Goal: Find specific page/section: Find specific page/section

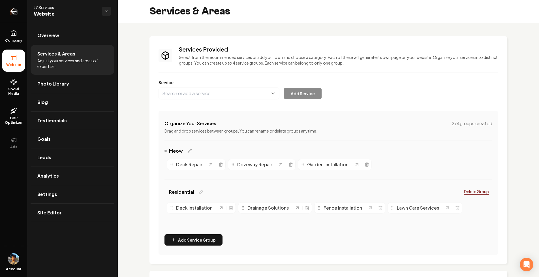
click at [15, 10] on icon "Return to dashboard" at bounding box center [13, 11] width 9 height 9
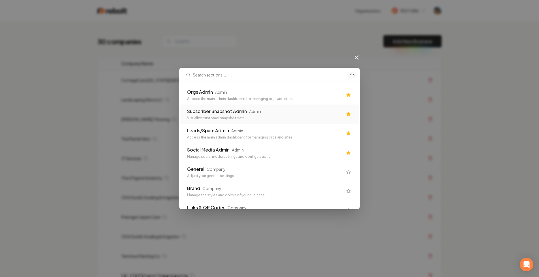
click at [254, 116] on div "Subscriber Snapshot Admin Admin Visualize customer snapshot data" at bounding box center [265, 114] width 156 height 12
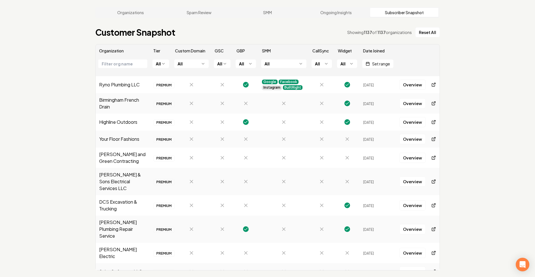
scroll to position [26, 0]
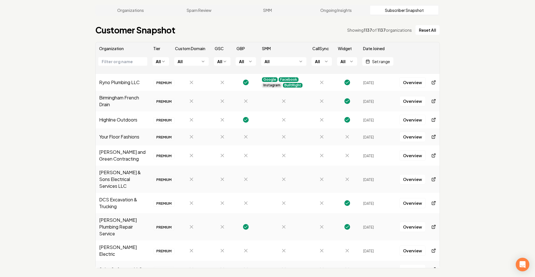
drag, startPoint x: 262, startPoint y: 84, endPoint x: 306, endPoint y: 85, distance: 44.5
click at [306, 85] on td "Google Facebook Instagram BuiltRight" at bounding box center [283, 82] width 51 height 17
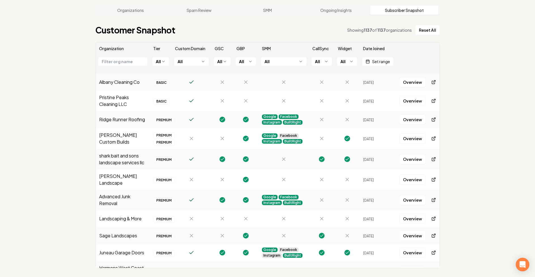
scroll to position [0, 0]
